Goal: Find specific page/section: Find specific page/section

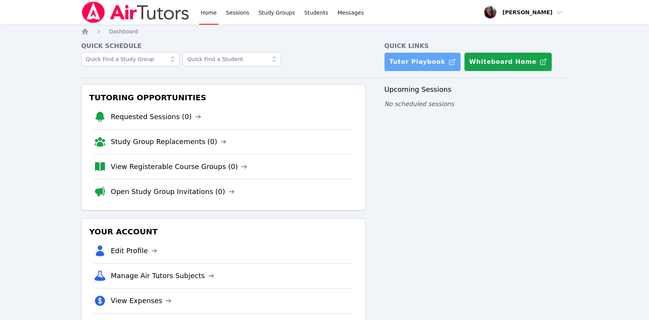
click at [432, 64] on link "Tutor Playbook" at bounding box center [422, 61] width 77 height 19
